Goal: Communication & Community: Answer question/provide support

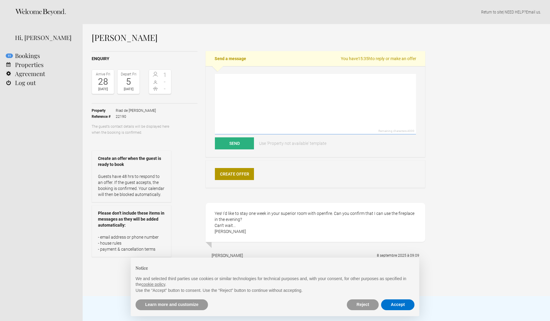
click at [259, 91] on textarea at bounding box center [315, 104] width 201 height 60
paste textarea "We would like to thank you for your mail and for the interest that you have exp…"
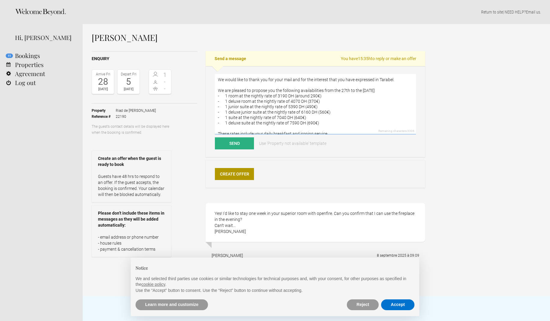
click at [218, 85] on textarea "We would like to thank you for your mail and for the interest that you have exp…" at bounding box center [315, 104] width 201 height 60
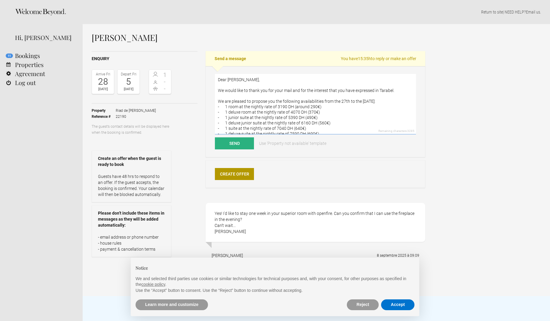
click at [345, 108] on textarea "Dear [PERSON_NAME], We would like to thank you for your mail and for the intere…" at bounding box center [315, 104] width 201 height 60
drag, startPoint x: 369, startPoint y: 107, endPoint x: 362, endPoint y: 107, distance: 7.5
click at [362, 107] on textarea "Dear [PERSON_NAME], We would like to thank you for your mail and for the intere…" at bounding box center [315, 104] width 201 height 60
drag, startPoint x: 390, startPoint y: 108, endPoint x: 377, endPoint y: 108, distance: 13.6
click at [380, 108] on textarea "Dear [PERSON_NAME], We would like to thank you for your mail and for the intere…" at bounding box center [315, 104] width 201 height 60
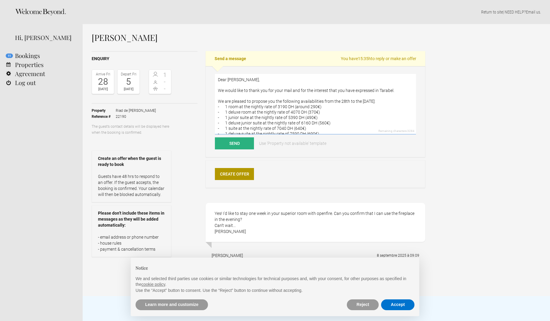
click at [348, 107] on textarea "Dear [PERSON_NAME], We would like to thank you for your mail and for the intere…" at bounding box center [315, 104] width 201 height 60
drag, startPoint x: 233, startPoint y: 112, endPoint x: 218, endPoint y: 112, distance: 15.6
click at [218, 112] on textarea "Dear [PERSON_NAME], We would like to thank you for your mail and for the intere…" at bounding box center [315, 104] width 201 height 60
click at [322, 122] on textarea "Dear [PERSON_NAME], We would like to thank you for your mail and for the intere…" at bounding box center [315, 104] width 201 height 60
click at [222, 122] on textarea "Dear [PERSON_NAME], We would like to thank you for your mail and for the intere…" at bounding box center [315, 104] width 201 height 60
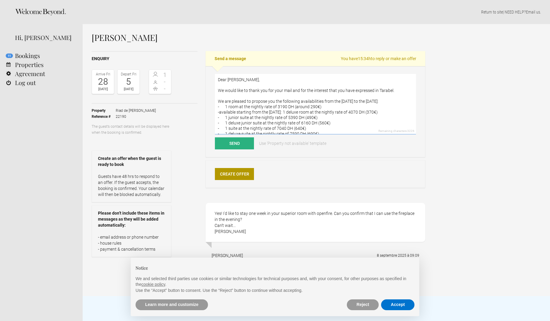
click at [308, 122] on textarea "Dear [PERSON_NAME], We would like to thank you for your mail and for the intere…" at bounding box center [315, 104] width 201 height 60
click at [410, 126] on textarea "Dear [PERSON_NAME], We would like to thank you for your mail and for the intere…" at bounding box center [315, 104] width 201 height 60
click at [221, 123] on textarea "Dear [PERSON_NAME], We would like to thank you for your mail and for the intere…" at bounding box center [315, 104] width 201 height 60
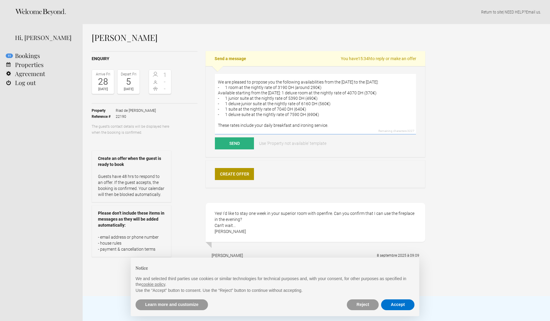
scroll to position [22, 0]
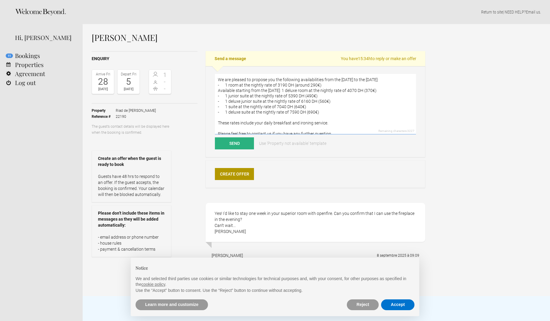
drag, startPoint x: 329, startPoint y: 106, endPoint x: 217, endPoint y: 107, distance: 111.8
click at [217, 107] on textarea "Dear [PERSON_NAME], We would like to thank you for your mail and for the intere…" at bounding box center [315, 104] width 201 height 60
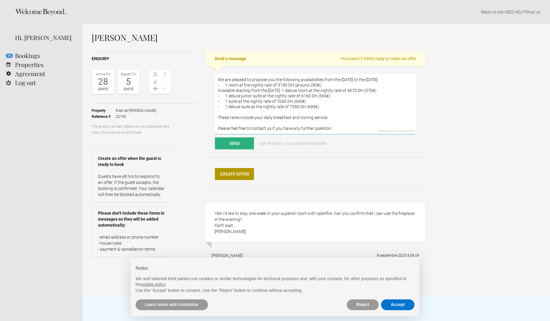
drag, startPoint x: 330, startPoint y: 118, endPoint x: 215, endPoint y: 107, distance: 116.2
click at [215, 107] on div "Dear [PERSON_NAME], We would like to thank you for your mail and for the intere…" at bounding box center [316, 111] width 220 height 91
click at [346, 96] on textarea "Dear [PERSON_NAME], We would like to thank you for your mail and for the intere…" at bounding box center [315, 104] width 201 height 60
paste textarea "- 1 deluxe junior suite at the nightly rate of 6160 DH (560€) - 1 suite at the …"
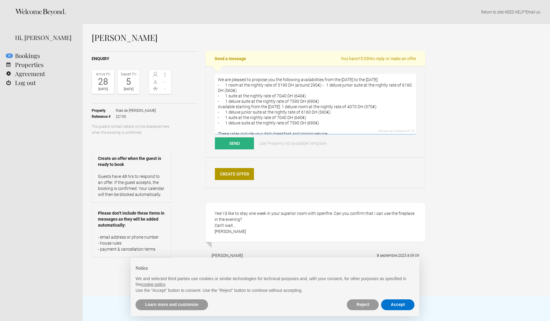
click at [322, 96] on textarea "Dear [PERSON_NAME], We would like to thank you for your mail and for the intere…" at bounding box center [315, 104] width 201 height 60
click at [337, 102] on textarea "Dear [PERSON_NAME], We would like to thank you for your mail and for the intere…" at bounding box center [315, 104] width 201 height 60
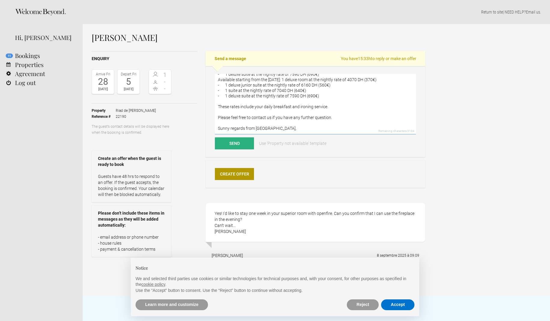
scroll to position [55, 0]
drag, startPoint x: 227, startPoint y: 85, endPoint x: 216, endPoint y: 85, distance: 11.1
click at [216, 85] on textarea "Dear [PERSON_NAME], We would like to thank you for your mail and for the intere…" at bounding box center [315, 104] width 201 height 60
drag, startPoint x: 336, startPoint y: 91, endPoint x: 238, endPoint y: 91, distance: 98.3
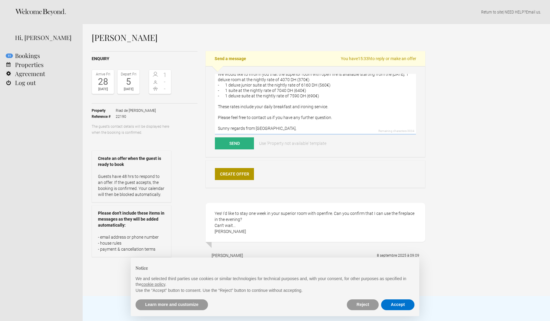
click at [238, 91] on textarea "Dear [PERSON_NAME], We would like to thank you for your mail and for the intere…" at bounding box center [315, 104] width 201 height 60
drag, startPoint x: 300, startPoint y: 106, endPoint x: 207, endPoint y: 96, distance: 92.8
click at [207, 96] on div "Dear [PERSON_NAME], We would like to thank you for your mail and for the intere…" at bounding box center [316, 111] width 220 height 91
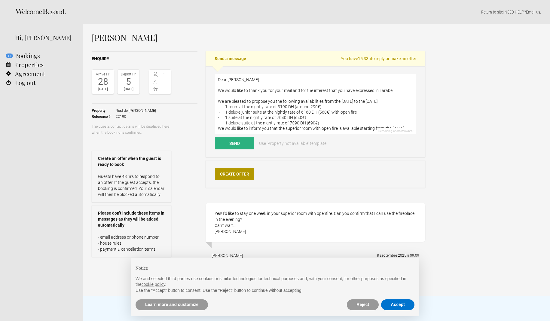
scroll to position [0, 0]
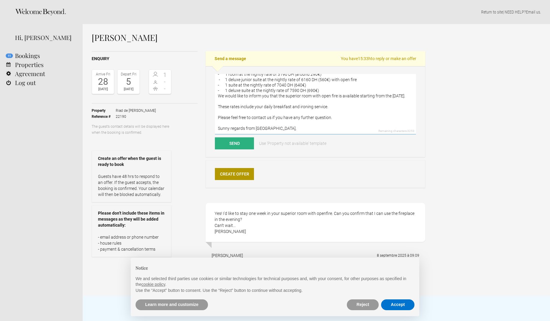
click at [304, 127] on textarea "Dear [PERSON_NAME], We would like to thank you for your mail and for the intere…" at bounding box center [315, 104] width 201 height 60
paste textarea "[PERSON_NAME] - Manager [GEOGRAPHIC_DATA] – [GEOGRAPHIC_DATA] (opening 2025) 8 …"
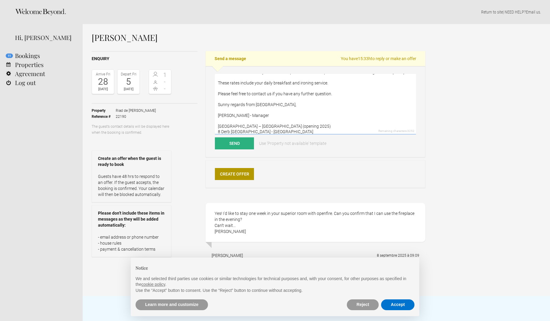
scroll to position [92, 0]
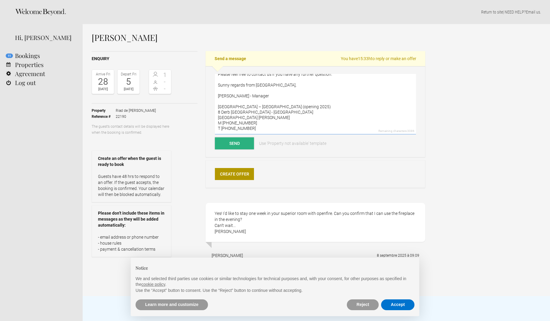
type textarea "Dear [PERSON_NAME], We would like to thank you for your mail and for the intere…"
click at [246, 142] on button "Send" at bounding box center [234, 143] width 39 height 12
